Goal: Task Accomplishment & Management: Use online tool/utility

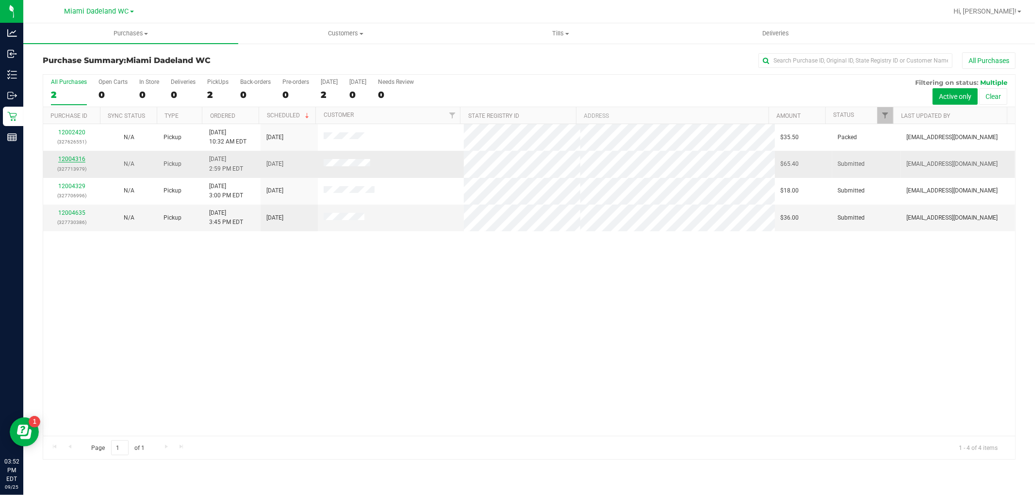
click at [76, 159] on link "12004316" at bounding box center [71, 159] width 27 height 7
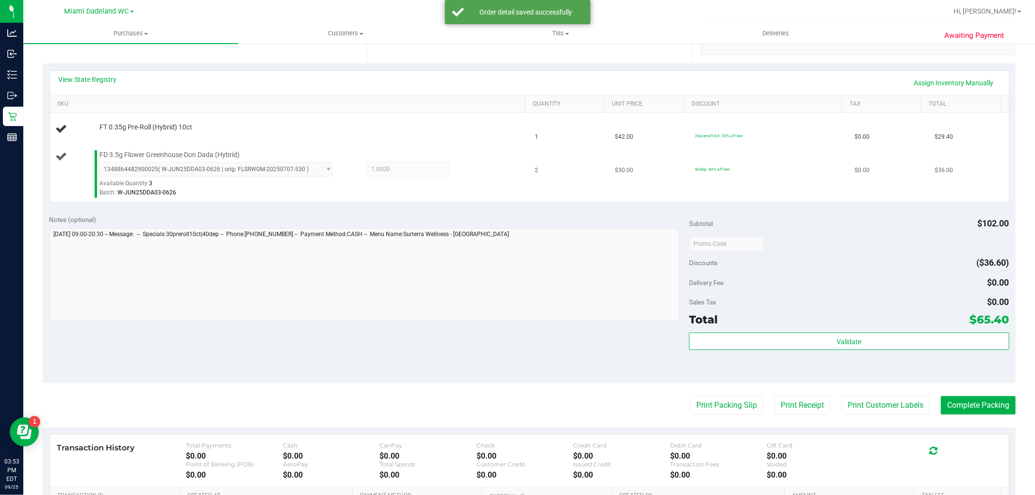
scroll to position [215, 0]
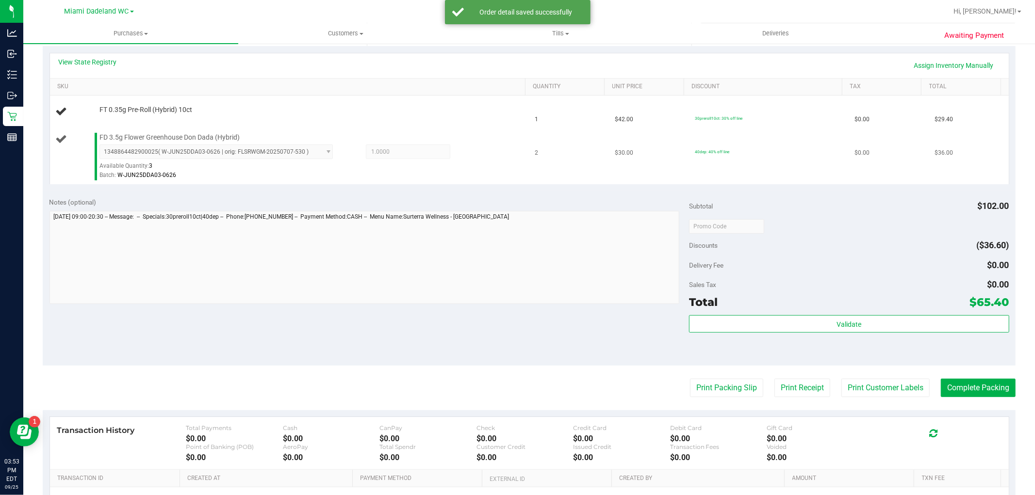
click at [549, 154] on td "2" at bounding box center [569, 157] width 80 height 56
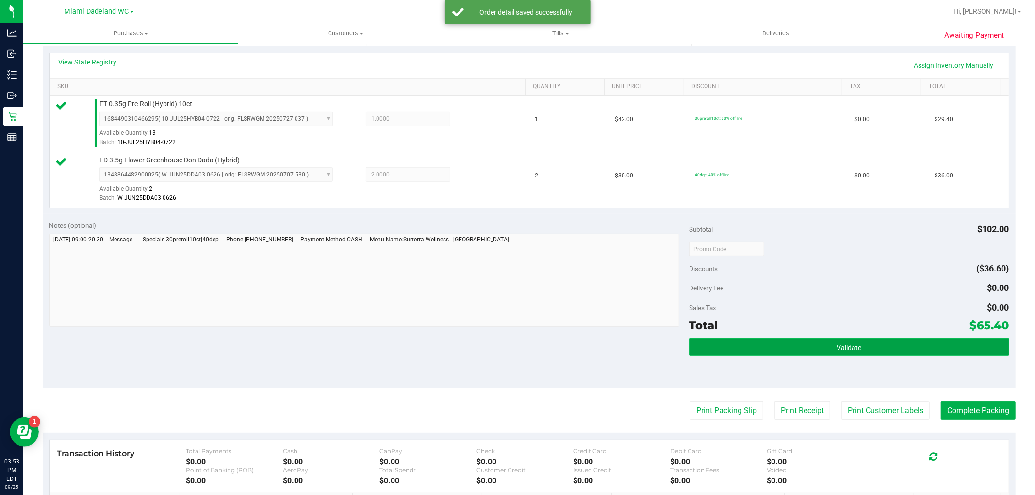
click at [929, 346] on button "Validate" at bounding box center [849, 347] width 320 height 17
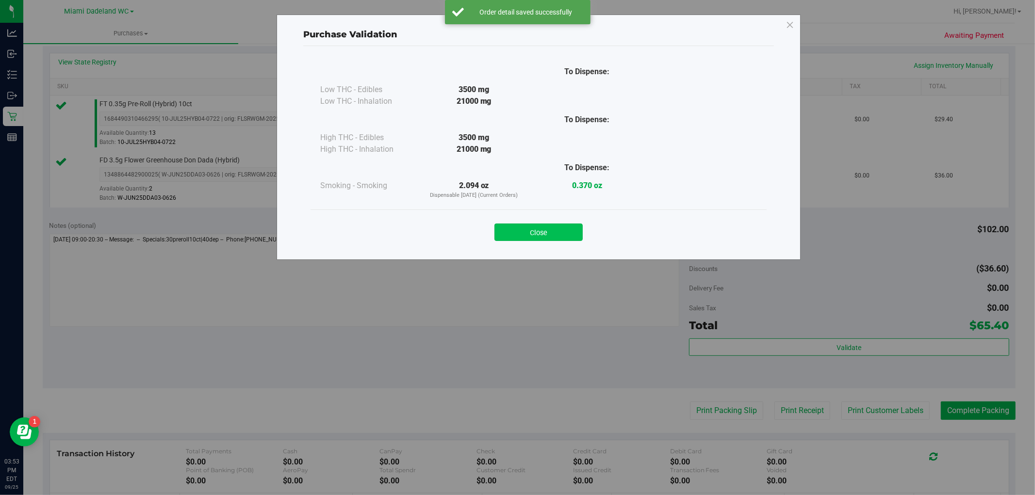
click at [554, 230] on button "Close" at bounding box center [539, 232] width 88 height 17
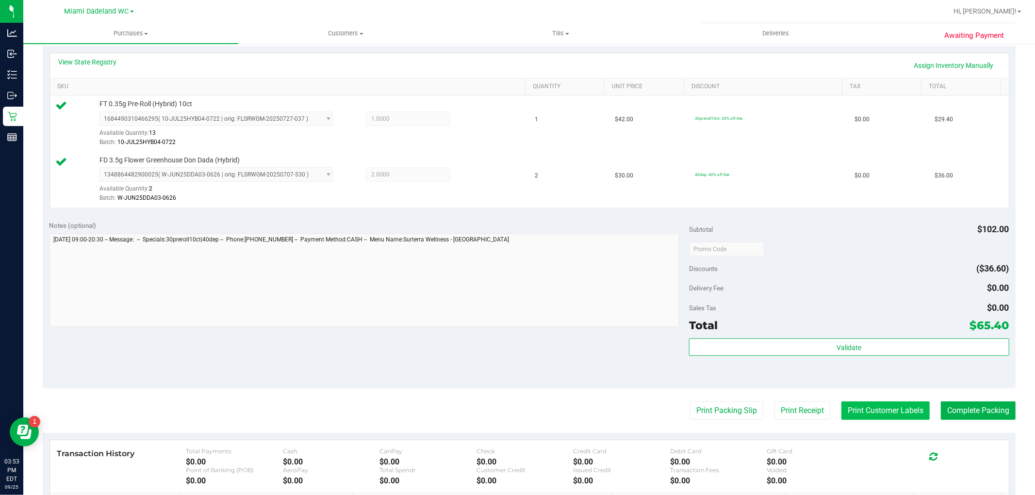
click at [852, 411] on button "Print Customer Labels" at bounding box center [886, 411] width 88 height 18
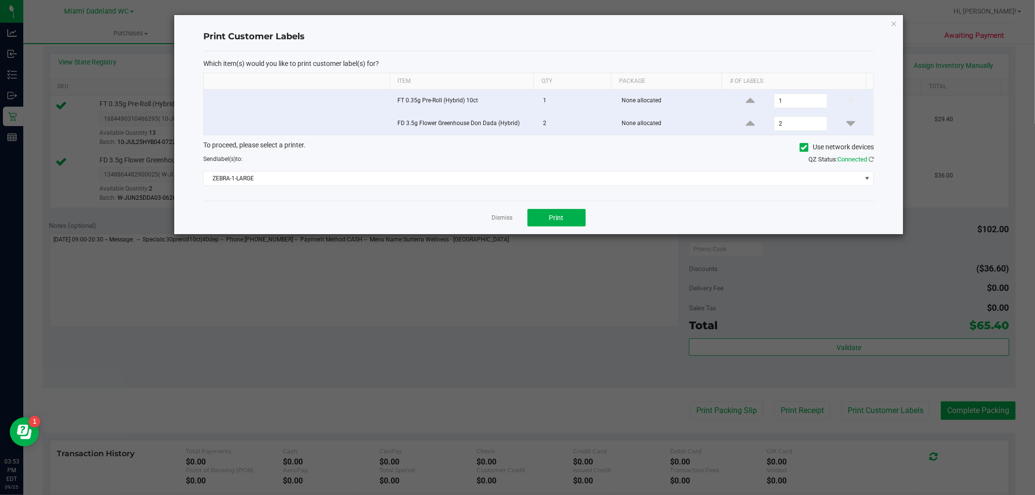
click at [574, 189] on div "Which item(s) would you like to print customer label(s) for? Item Qty Package #…" at bounding box center [538, 125] width 671 height 149
click at [574, 169] on div "To proceed, please select a printer. Use network devices Send label(s) to: QZ S…" at bounding box center [538, 163] width 671 height 46
click at [570, 174] on span "ZEBRA-1-LARGE" at bounding box center [533, 179] width 658 height 14
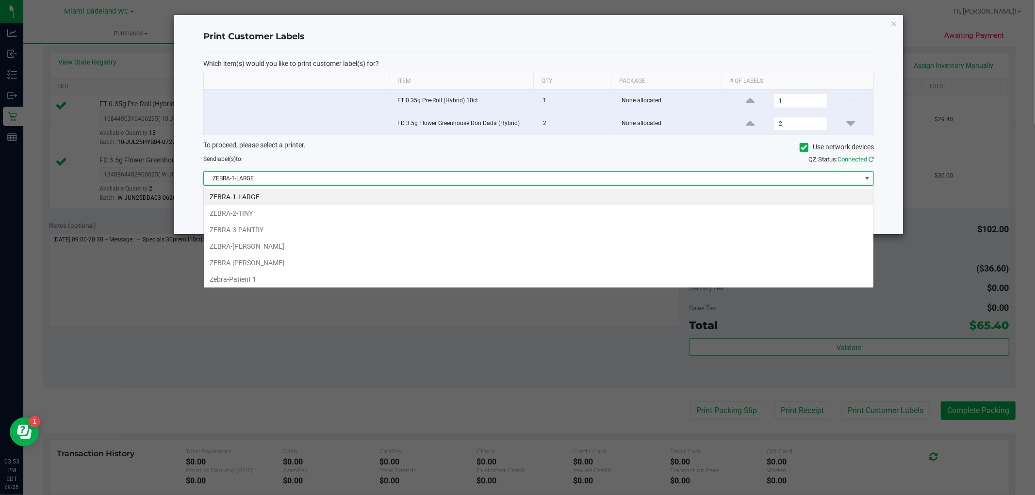
scroll to position [15, 671]
click at [567, 263] on li "ZEBRA-[PERSON_NAME]" at bounding box center [539, 263] width 670 height 17
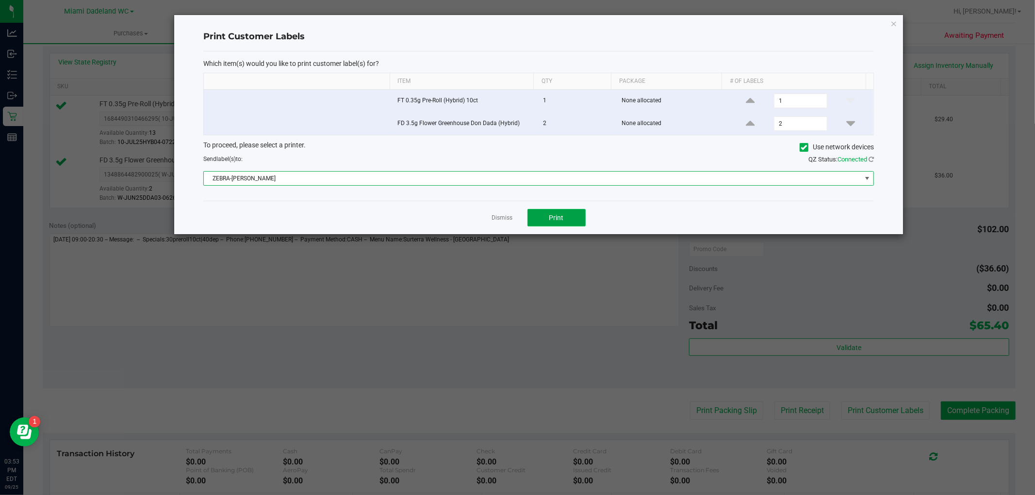
click at [566, 215] on button "Print" at bounding box center [557, 217] width 58 height 17
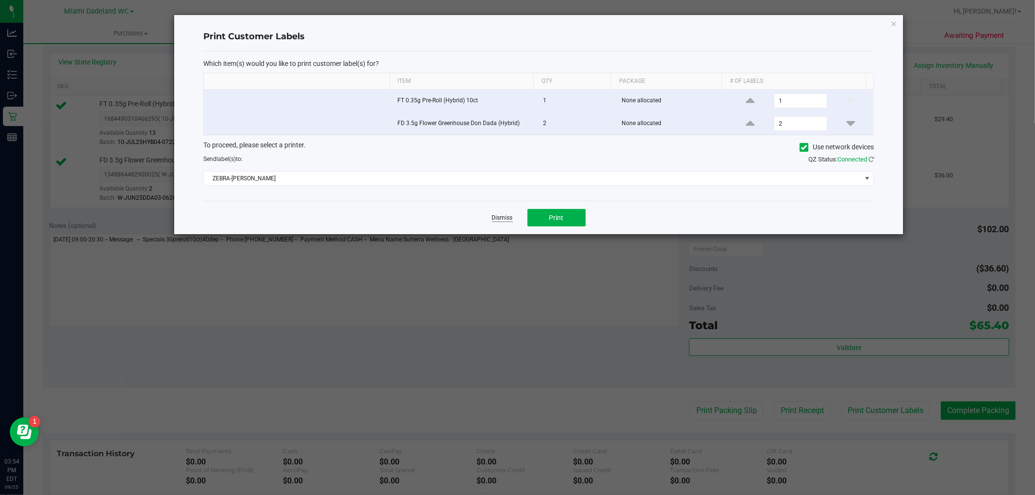
click at [496, 221] on link "Dismiss" at bounding box center [502, 218] width 21 height 8
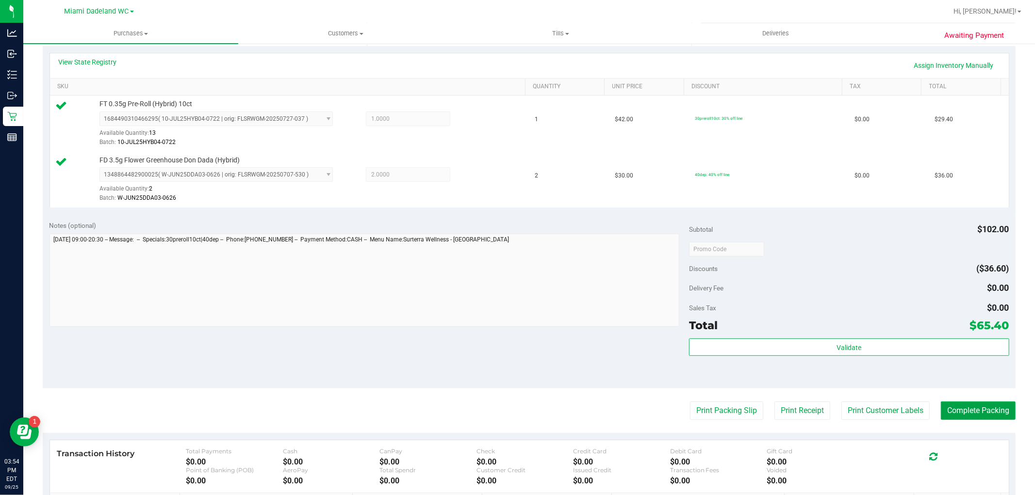
click at [974, 406] on button "Complete Packing" at bounding box center [978, 411] width 75 height 18
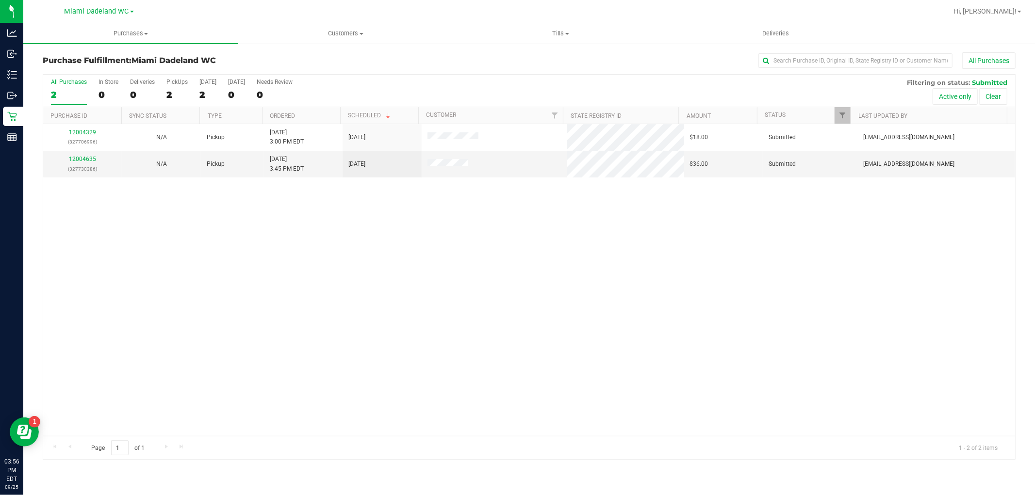
click at [237, 204] on div "12004329 (327706996) N/A Pickup [DATE] 3:00 PM EDT 9/25/2025 $18.00 Submitted […" at bounding box center [529, 280] width 972 height 312
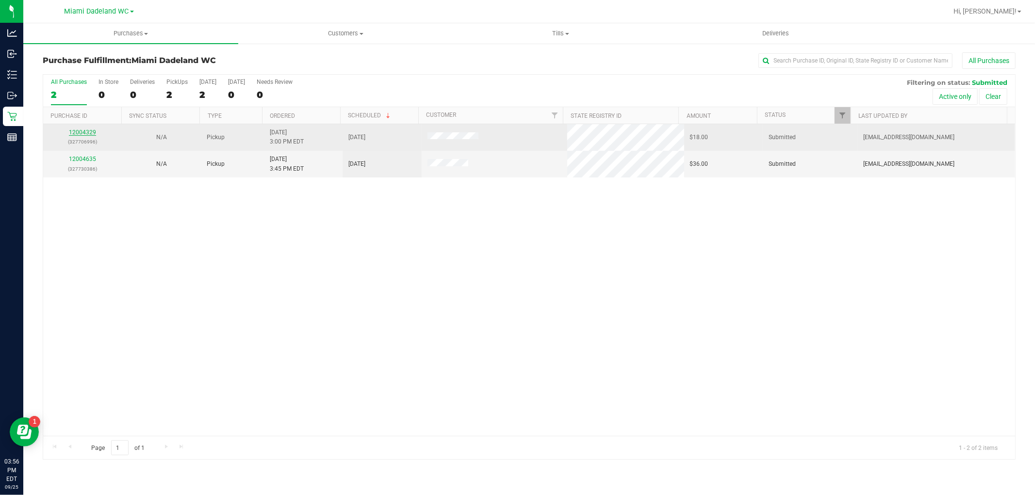
click at [87, 130] on link "12004329" at bounding box center [82, 132] width 27 height 7
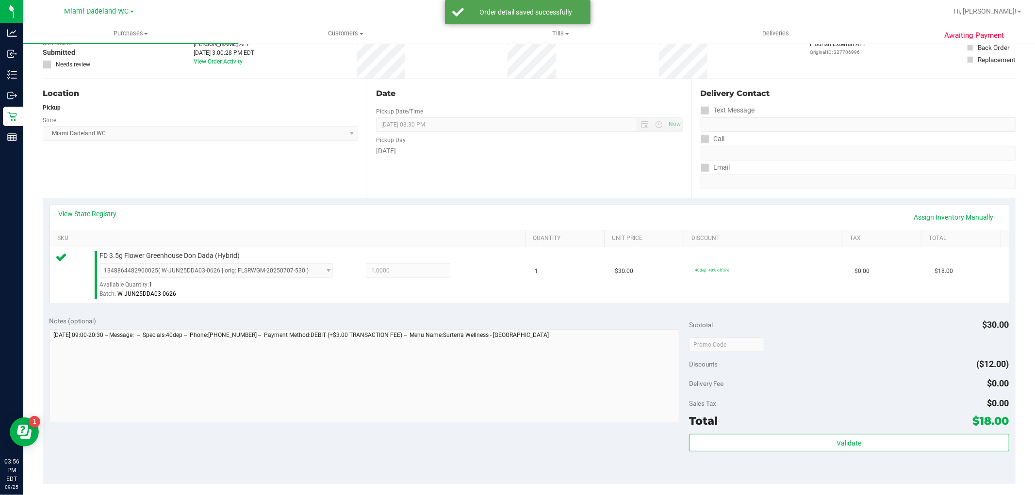
scroll to position [162, 0]
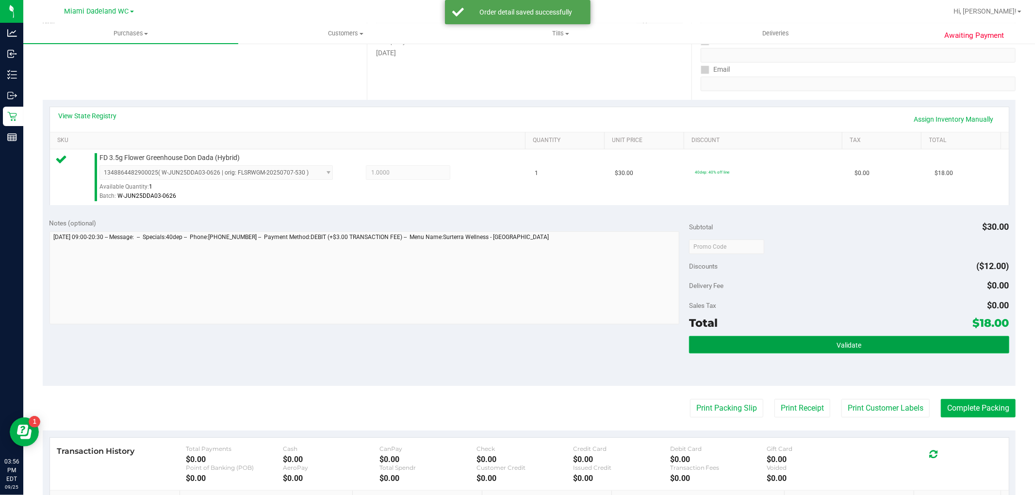
click at [890, 347] on button "Validate" at bounding box center [849, 344] width 320 height 17
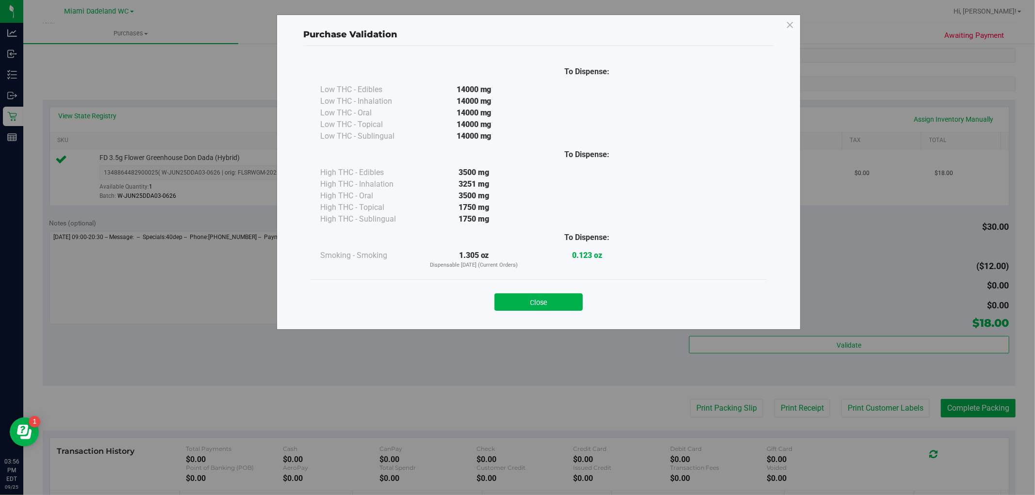
click at [891, 347] on div "Purchase Validation To Dispense: Low THC - Edibles 14000 mg" at bounding box center [521, 247] width 1042 height 495
click at [552, 298] on button "Close" at bounding box center [539, 302] width 88 height 17
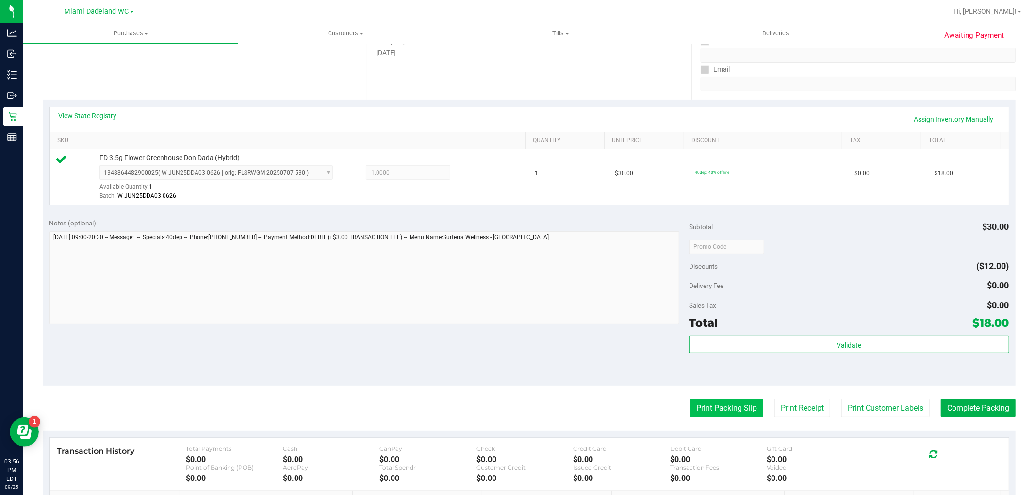
click at [735, 407] on button "Print Packing Slip" at bounding box center [726, 408] width 73 height 18
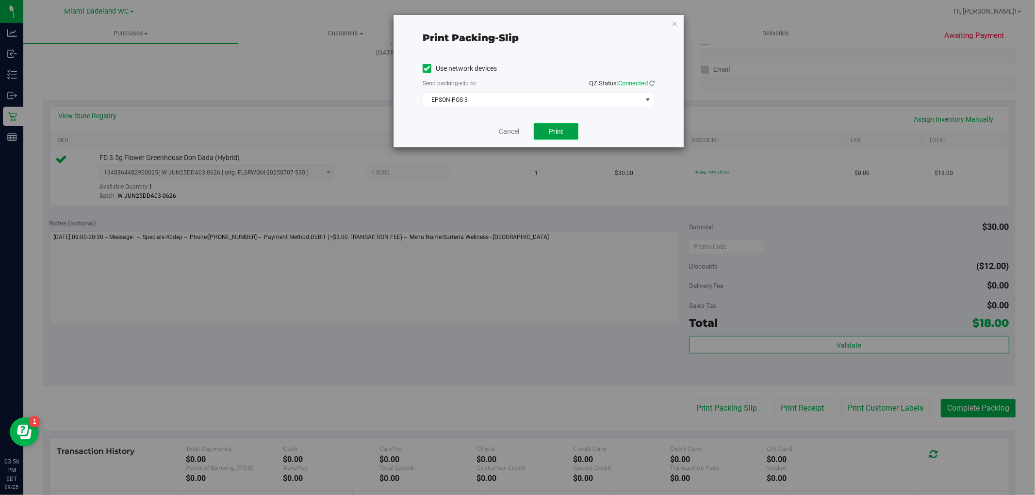
click at [555, 136] on button "Print" at bounding box center [556, 131] width 45 height 17
click at [508, 127] on link "Cancel" at bounding box center [509, 132] width 20 height 10
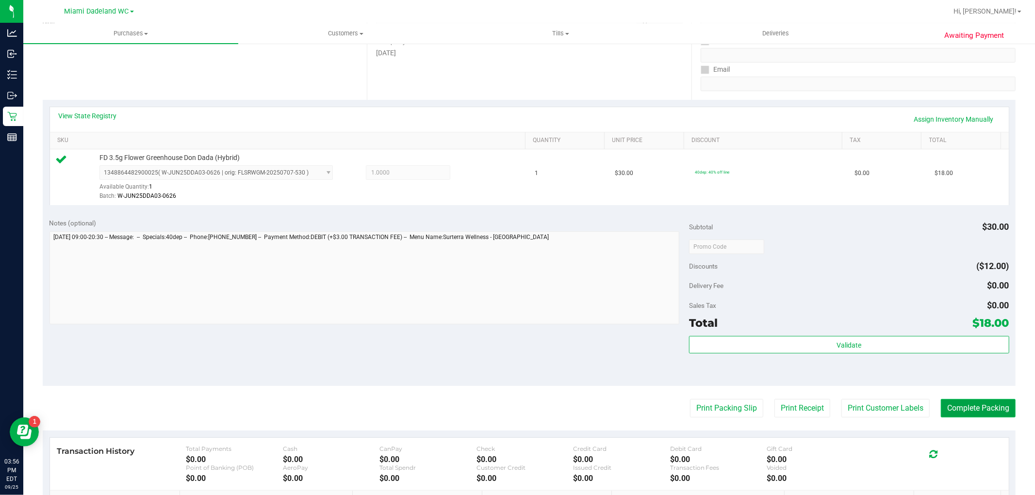
click at [995, 418] on button "Complete Packing" at bounding box center [978, 408] width 75 height 18
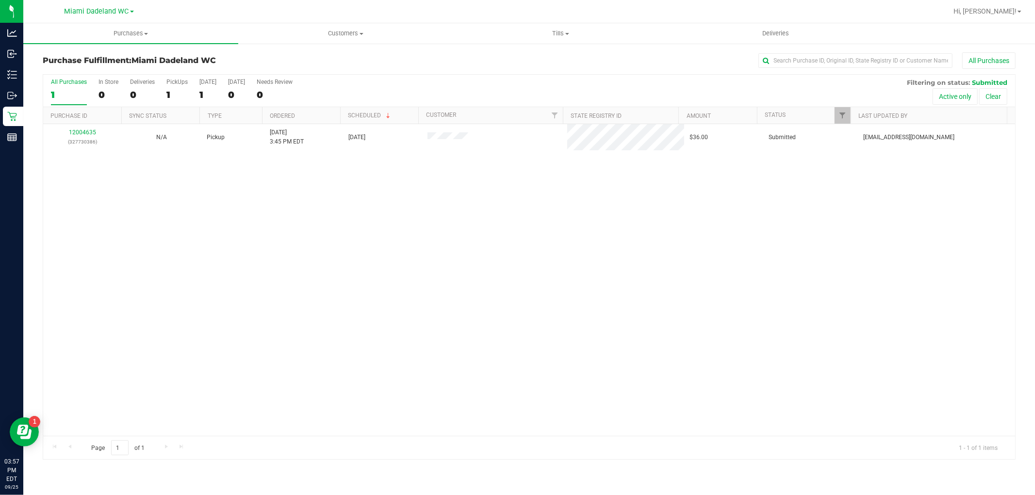
click at [516, 173] on div "12004635 (327730386) N/A Pickup [DATE] 3:45 PM EDT 9/25/2025 $36.00 Submitted […" at bounding box center [529, 280] width 972 height 312
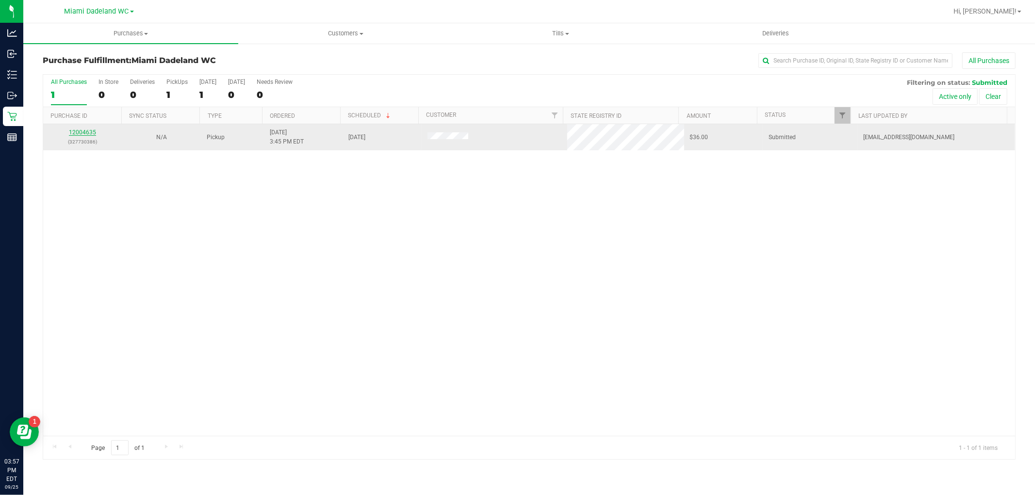
click at [87, 134] on link "12004635" at bounding box center [82, 132] width 27 height 7
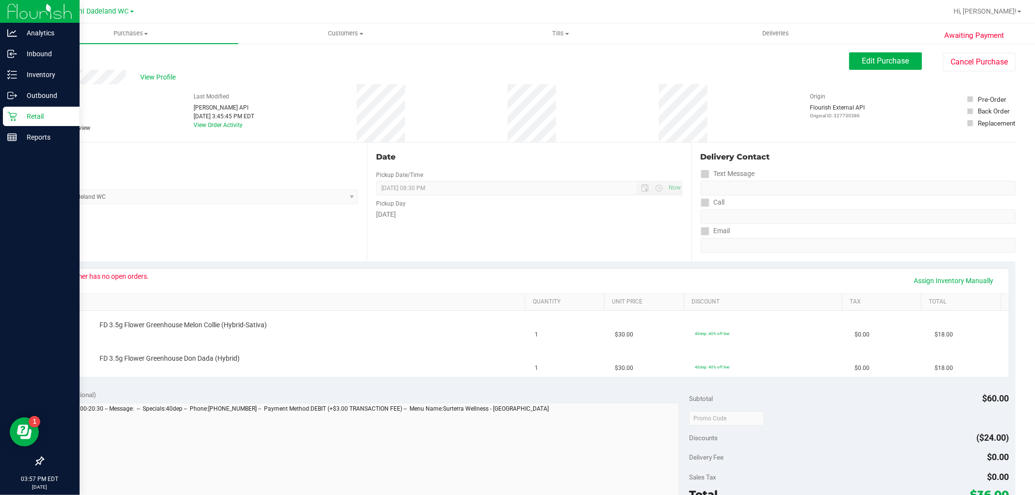
click at [37, 116] on p "Retail" at bounding box center [46, 117] width 58 height 12
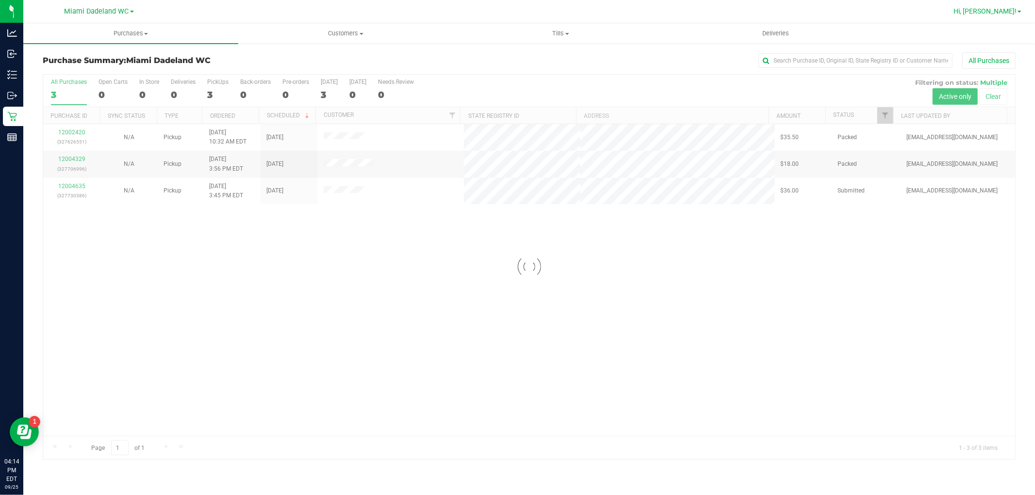
click at [1001, 15] on span "Hi, [PERSON_NAME]!" at bounding box center [985, 11] width 63 height 8
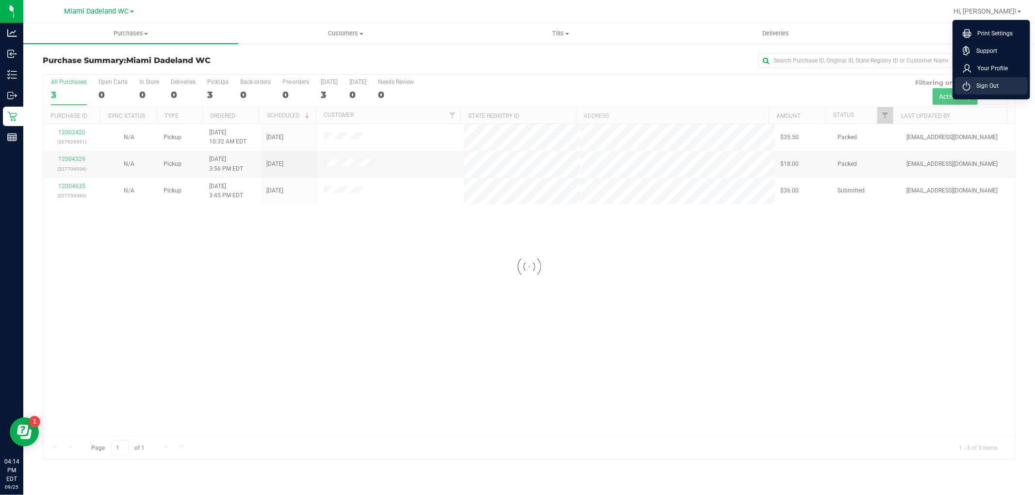
click at [998, 83] on span "Sign Out" at bounding box center [985, 86] width 28 height 10
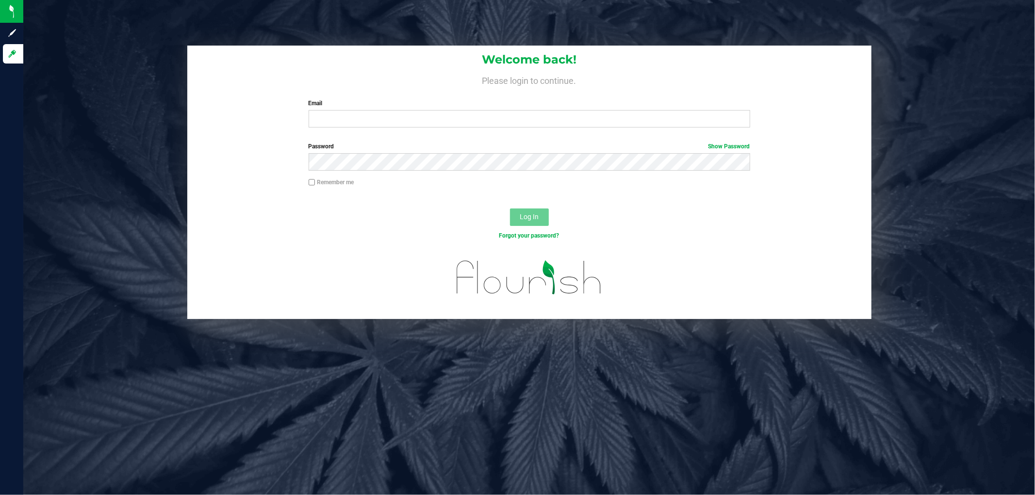
click at [426, 110] on div "Email Required Please format your email correctly." at bounding box center [529, 113] width 456 height 29
click at [420, 115] on input "Email" at bounding box center [530, 118] width 442 height 17
type input "[EMAIL_ADDRESS][DOMAIN_NAME]"
click at [510, 209] on button "Log In" at bounding box center [529, 217] width 39 height 17
